Goal: Transaction & Acquisition: Book appointment/travel/reservation

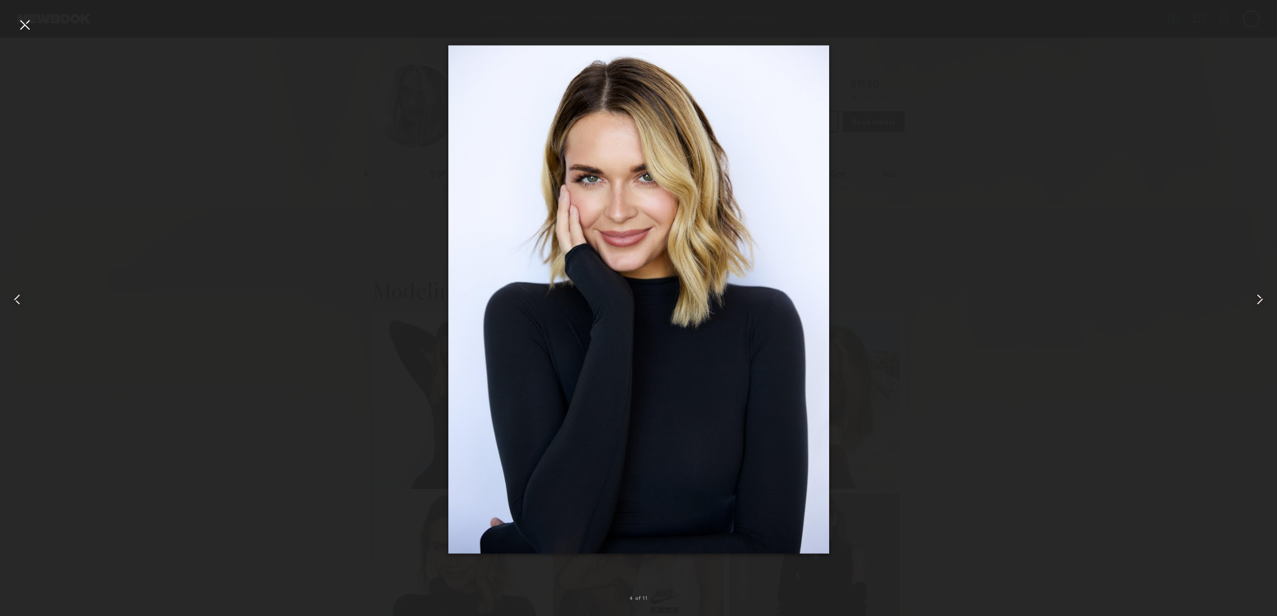
scroll to position [201, 0]
click at [32, 27] on div at bounding box center [24, 24] width 17 height 17
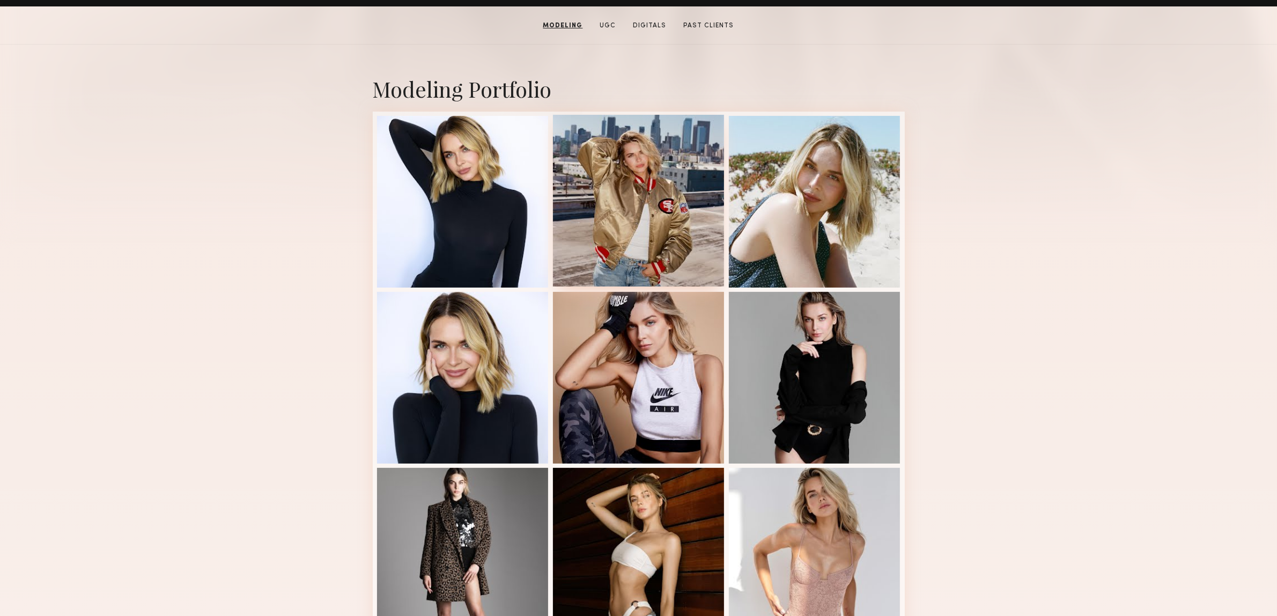
click at [657, 186] on div at bounding box center [639, 201] width 172 height 172
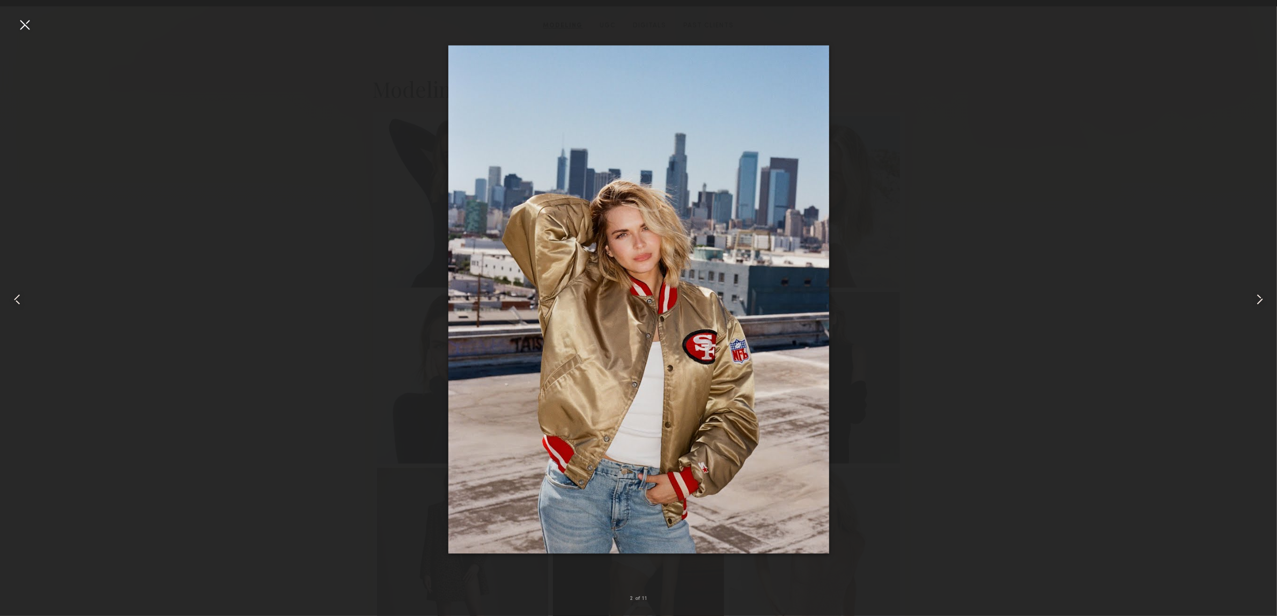
click at [28, 25] on div at bounding box center [24, 24] width 17 height 17
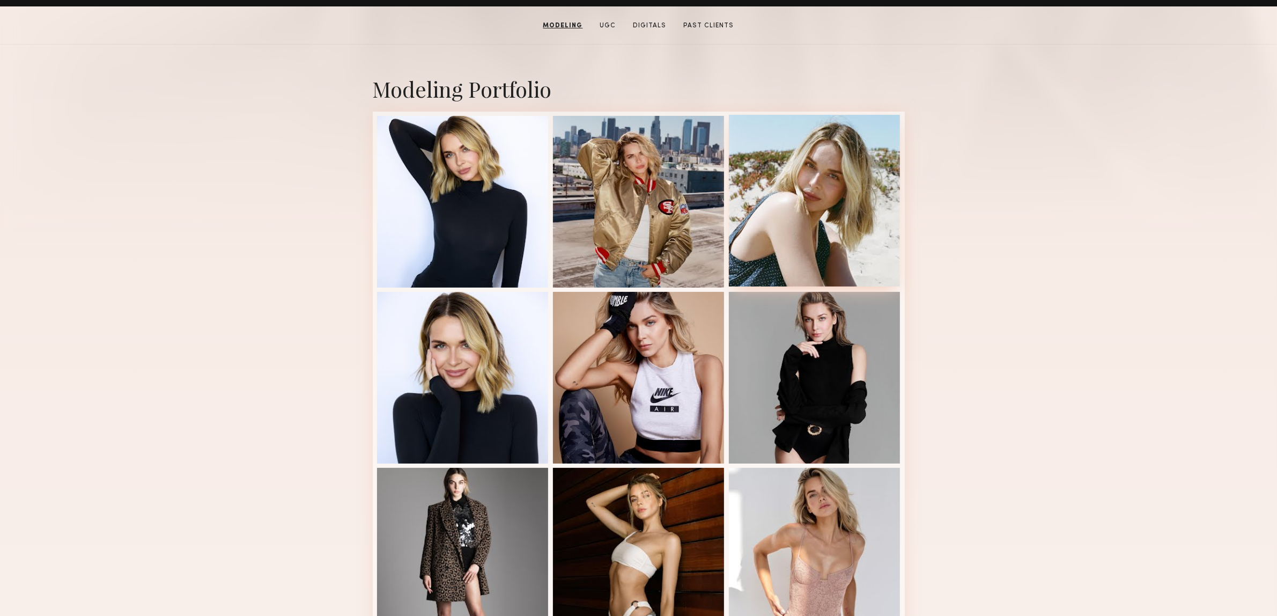
click at [850, 225] on div at bounding box center [815, 201] width 172 height 172
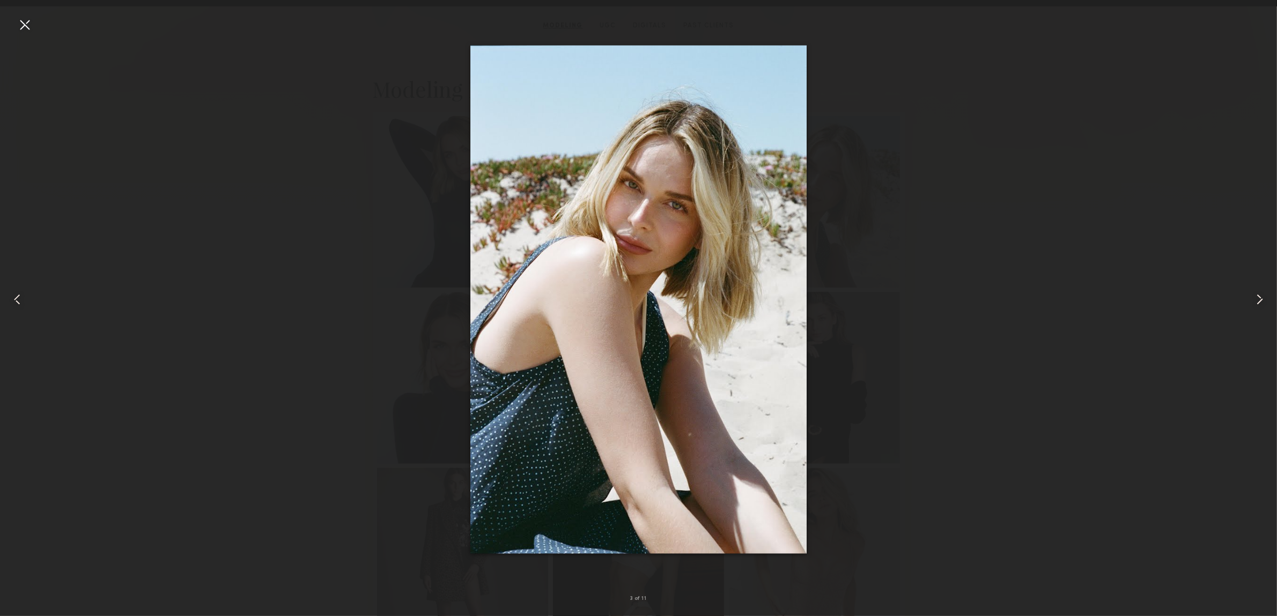
click at [12, 31] on div at bounding box center [25, 299] width 51 height 564
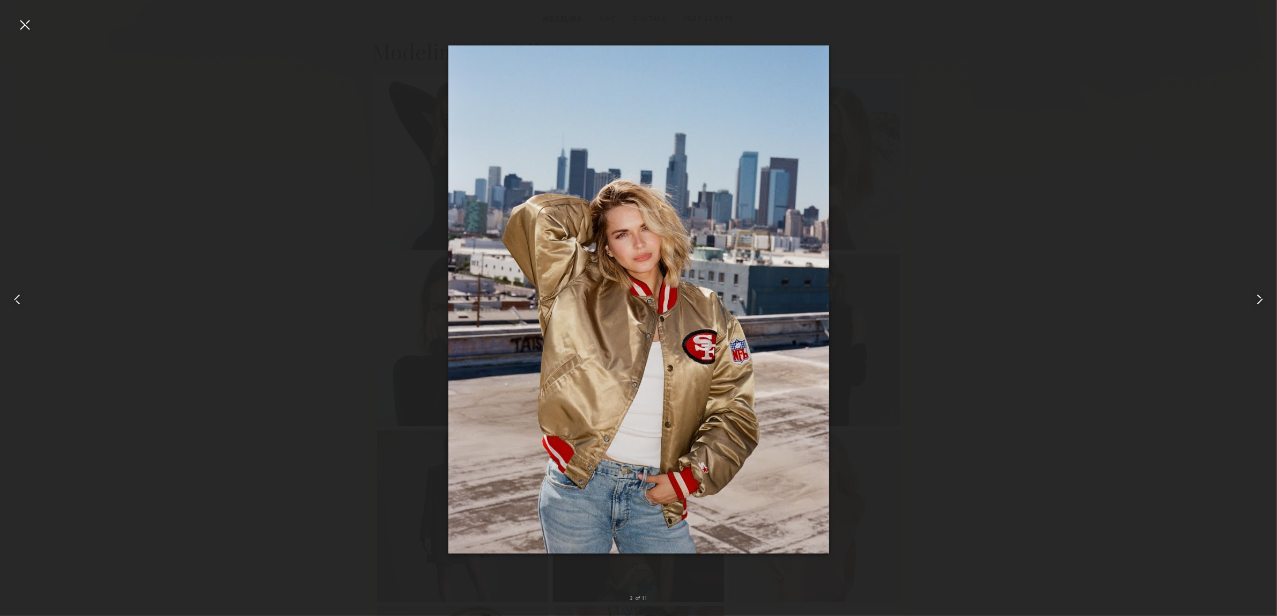
scroll to position [740, 0]
click at [29, 28] on div at bounding box center [24, 24] width 17 height 17
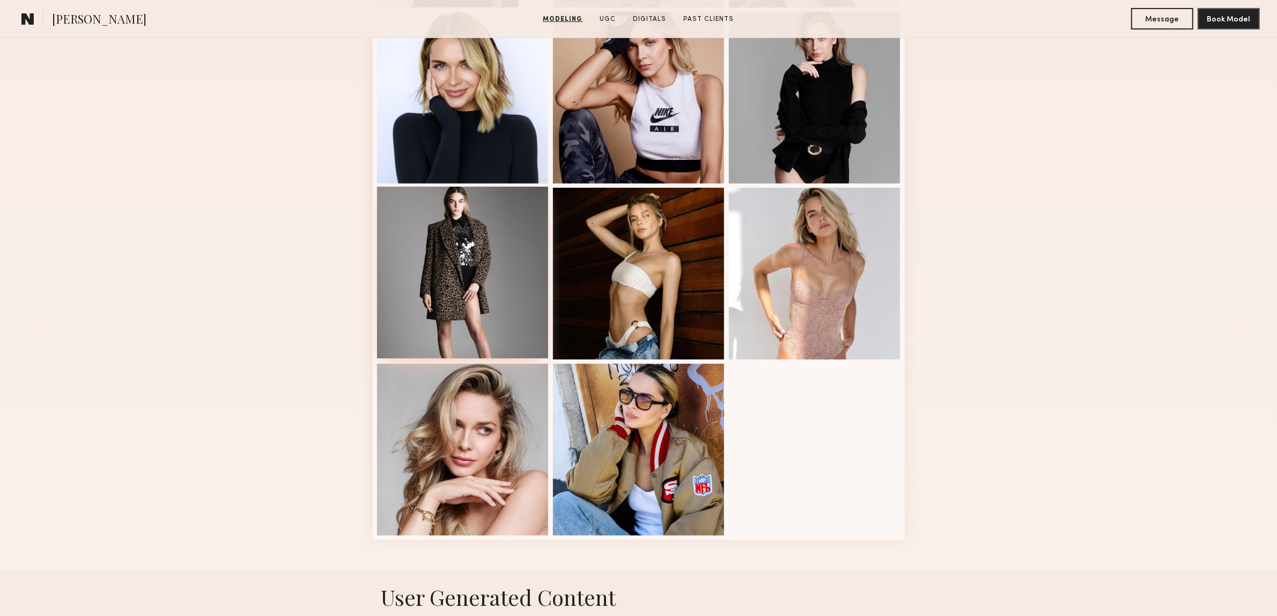
scroll to position [472, 0]
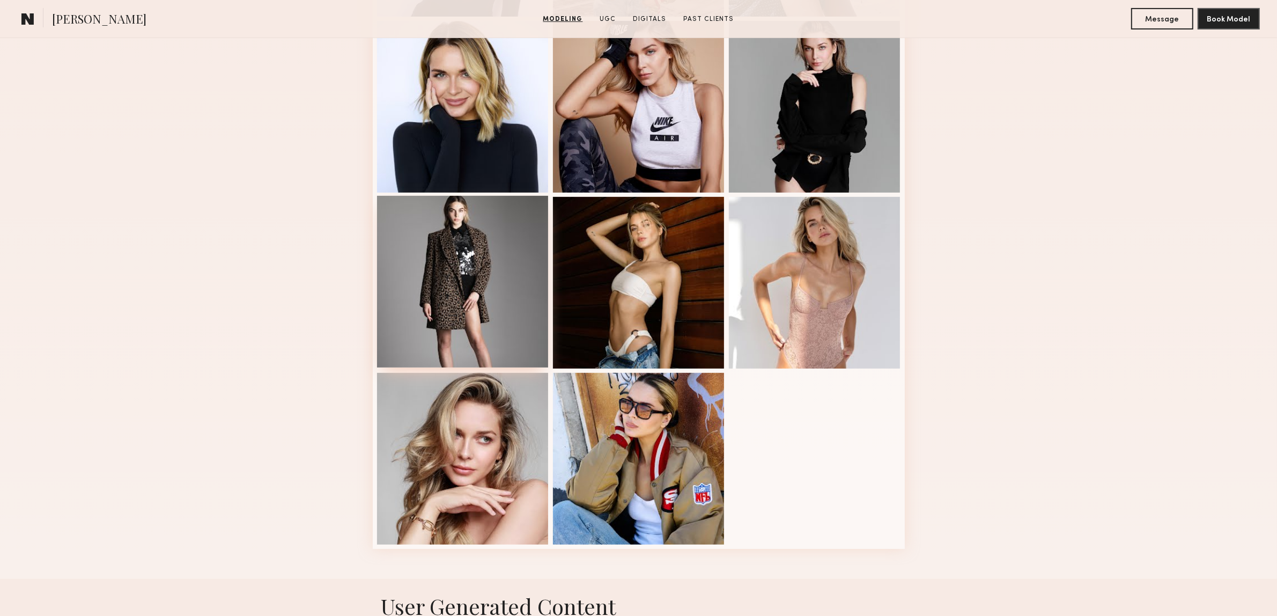
click at [468, 221] on div at bounding box center [463, 282] width 172 height 172
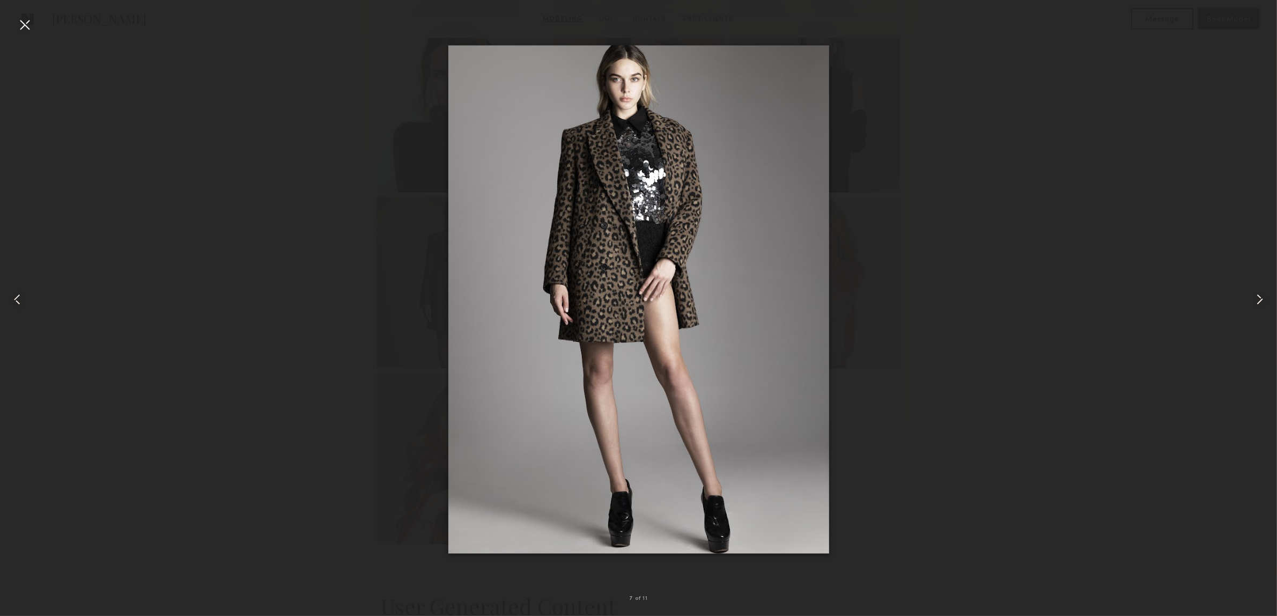
click at [33, 20] on div at bounding box center [25, 299] width 51 height 564
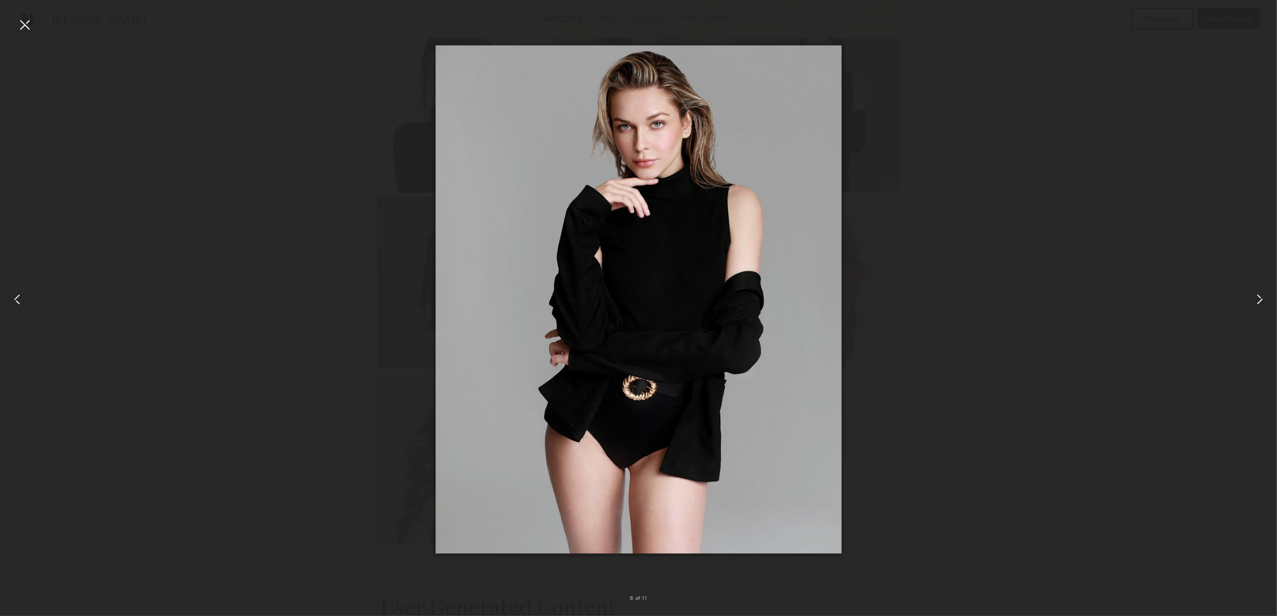
click at [21, 22] on div at bounding box center [24, 24] width 17 height 17
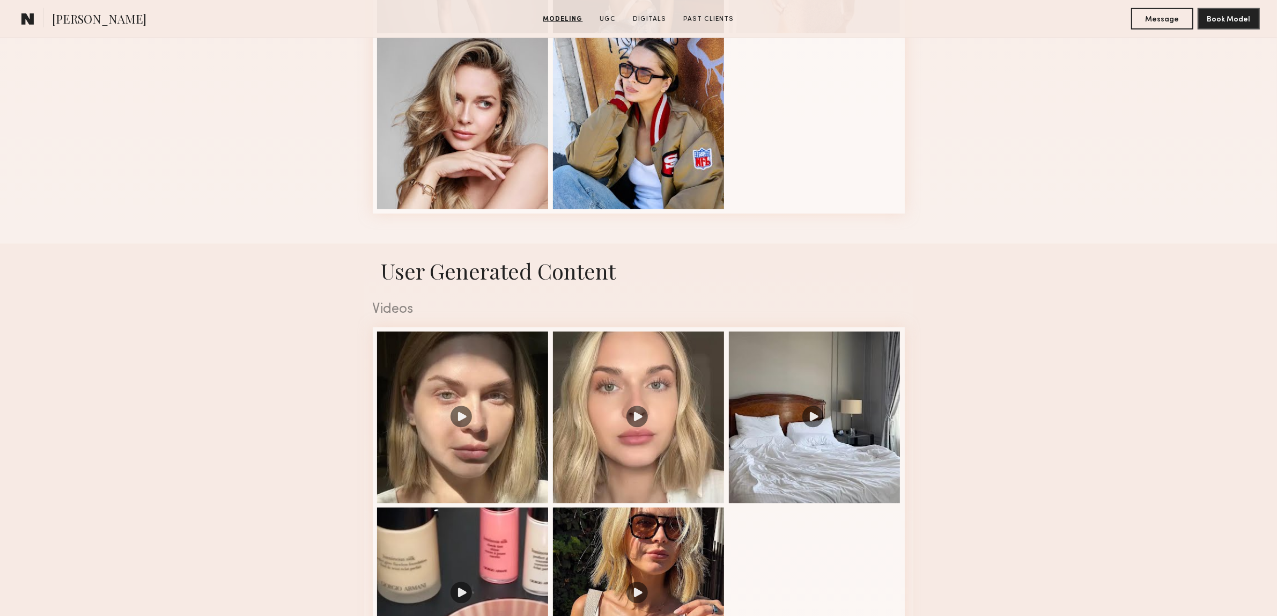
scroll to position [1008, 0]
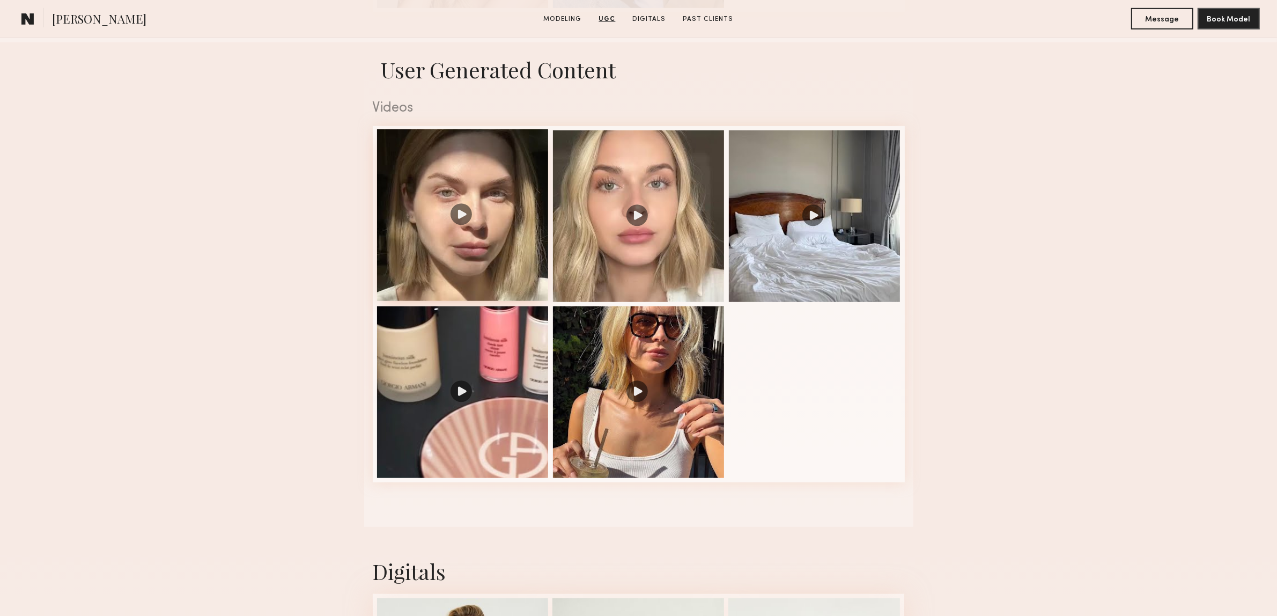
click at [464, 216] on div at bounding box center [463, 215] width 172 height 172
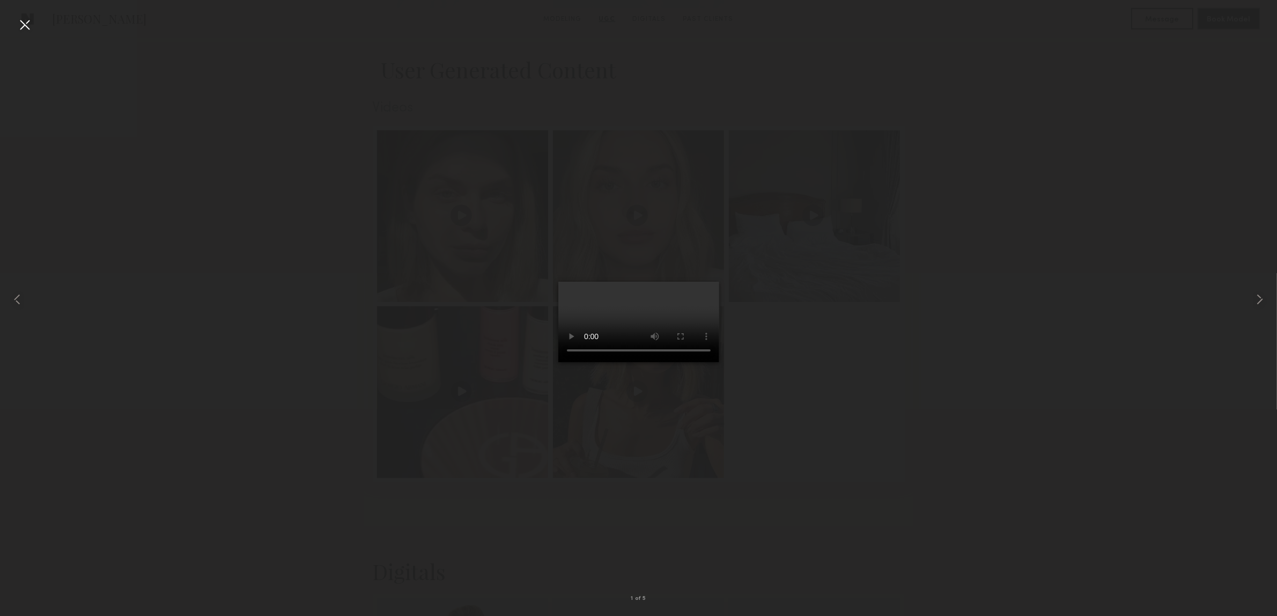
click at [152, 52] on div at bounding box center [638, 299] width 1277 height 564
click at [17, 23] on div at bounding box center [24, 24] width 17 height 17
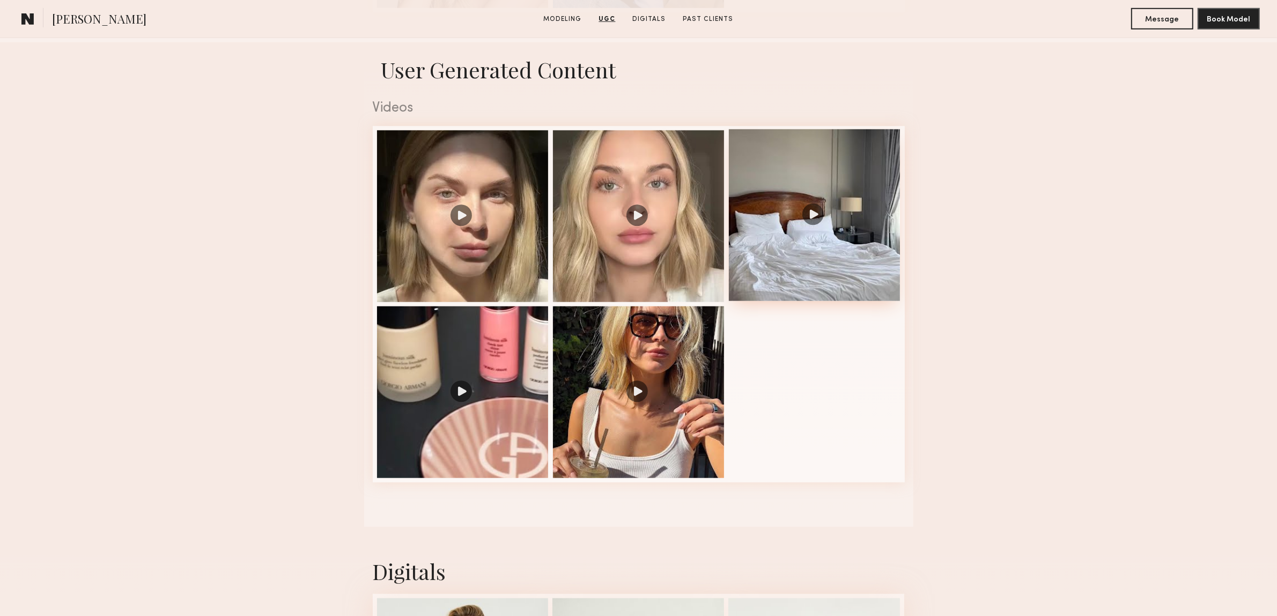
click at [808, 212] on div at bounding box center [815, 215] width 172 height 172
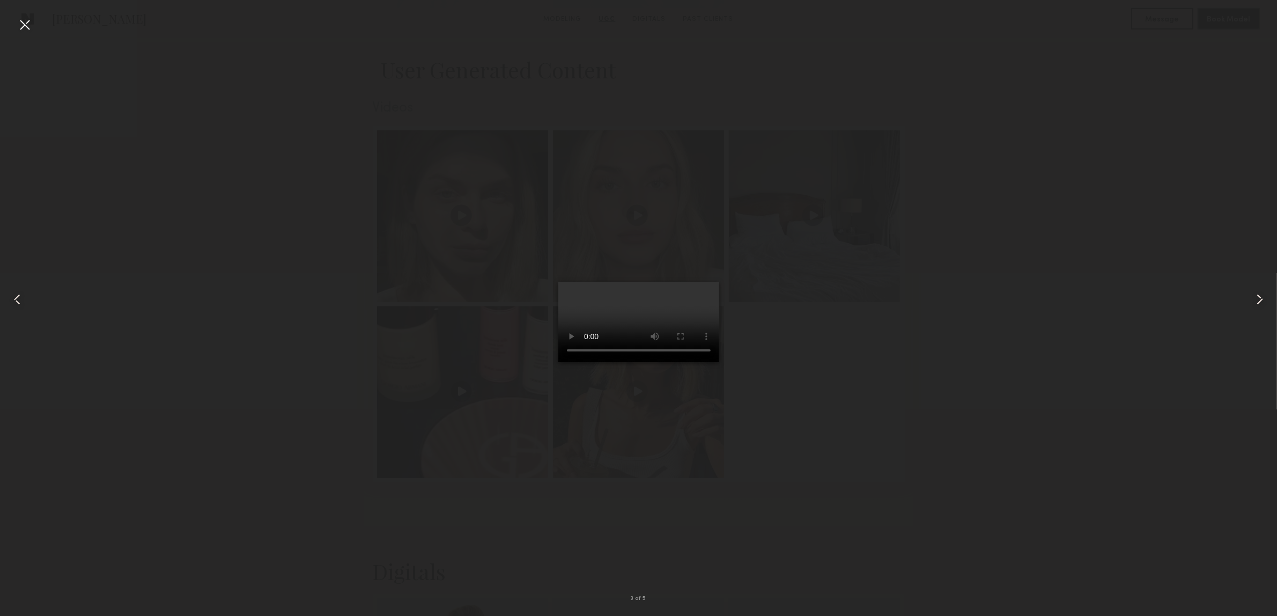
click at [35, 29] on div at bounding box center [25, 299] width 51 height 564
click at [1242, 492] on div at bounding box center [1251, 299] width 51 height 564
click at [224, 245] on div at bounding box center [638, 299] width 1277 height 564
click at [9, 17] on div at bounding box center [25, 299] width 51 height 564
click at [27, 22] on div at bounding box center [24, 24] width 17 height 17
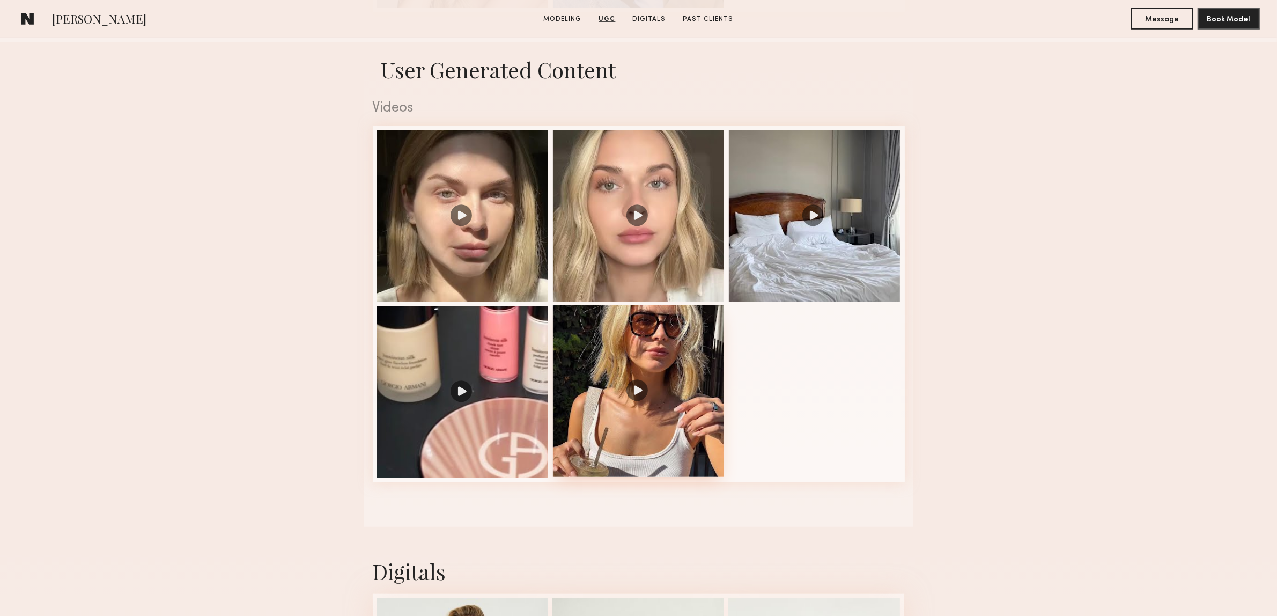
click at [627, 424] on div at bounding box center [639, 391] width 172 height 172
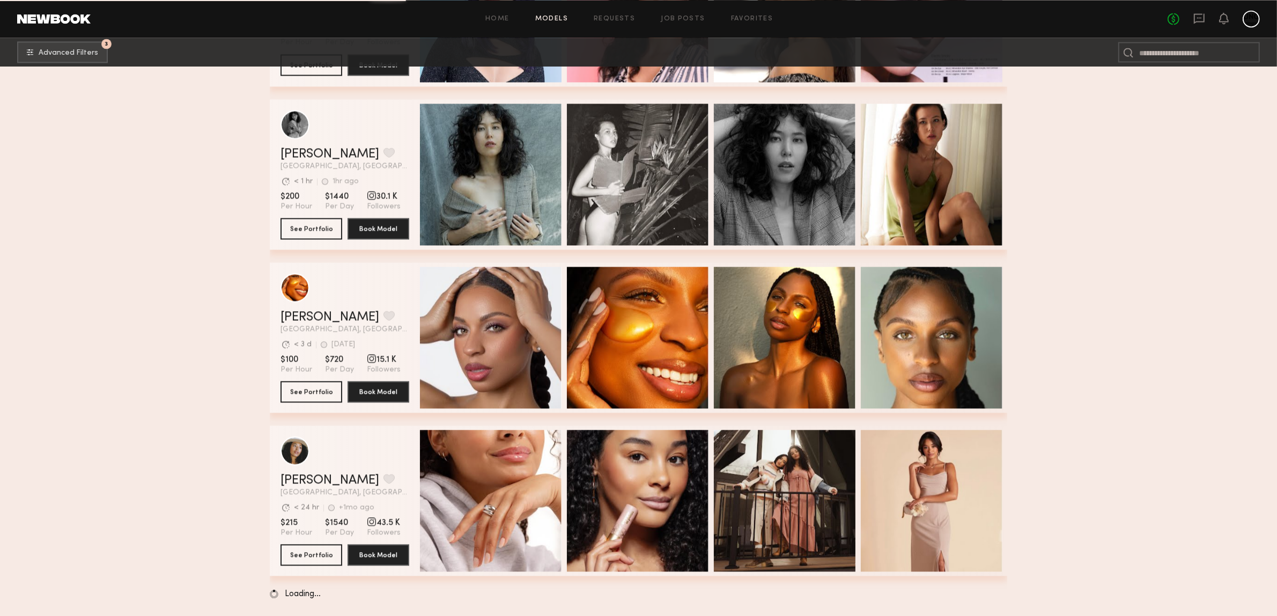
scroll to position [64218, 0]
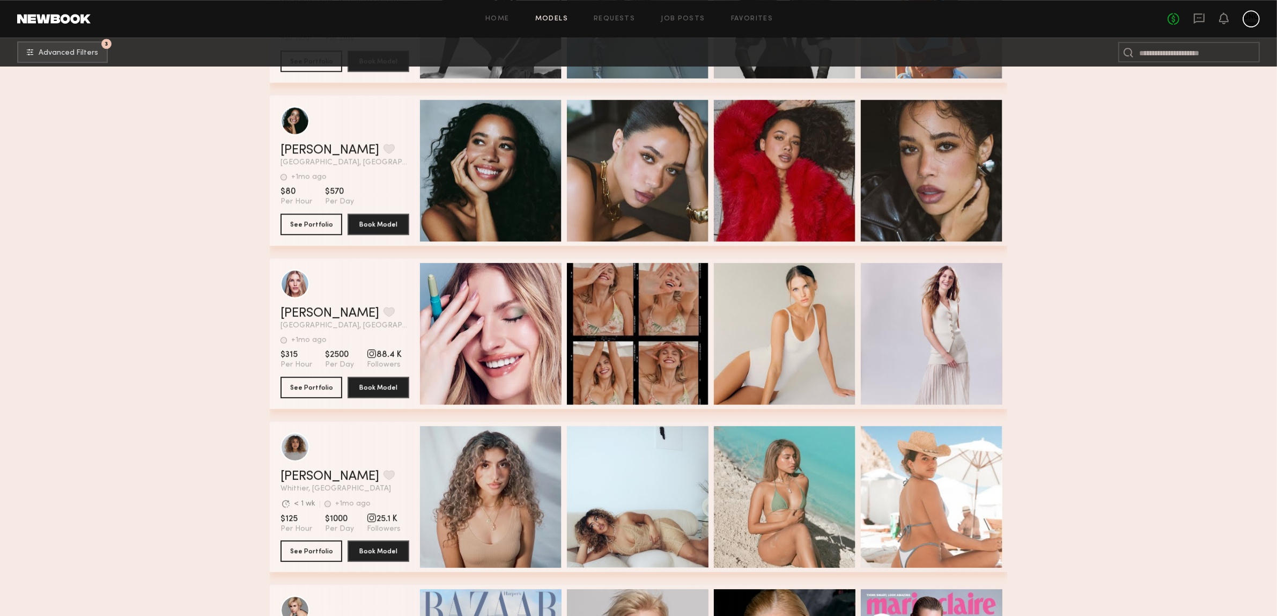
scroll to position [91187, 0]
